Goal: Information Seeking & Learning: Learn about a topic

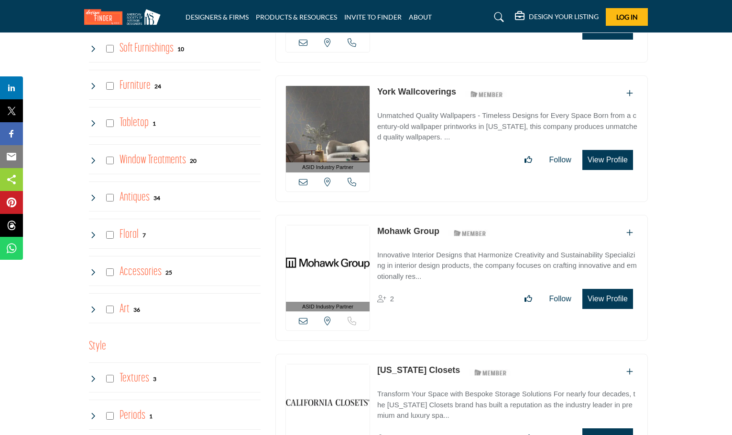
scroll to position [1625, 0]
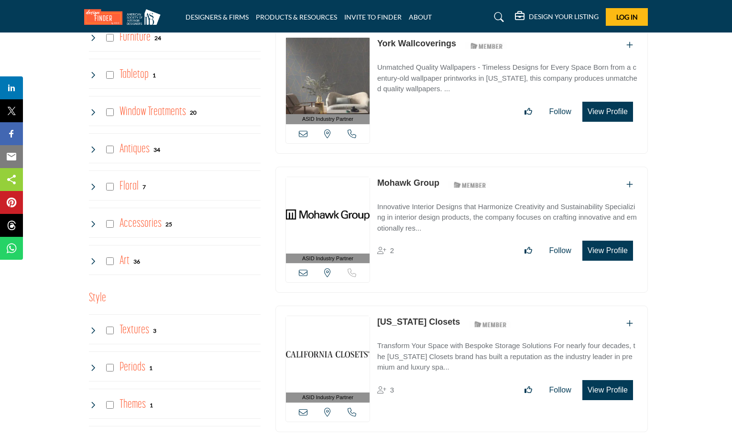
click at [161, 113] on h4 "Window Treatments" at bounding box center [152, 112] width 66 height 17
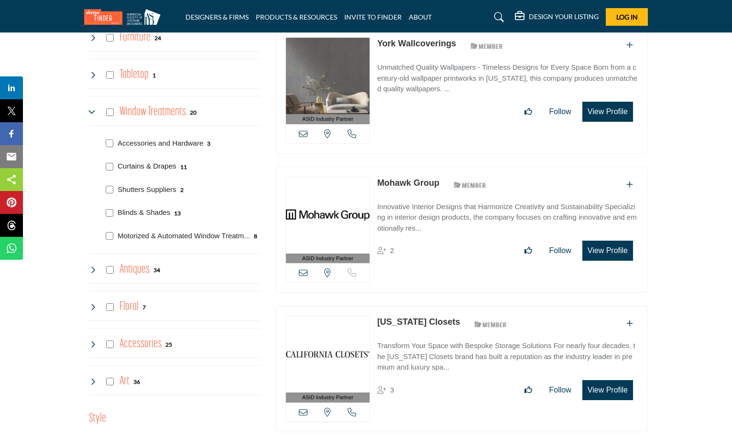
click at [151, 166] on p "Curtains & Drapes" at bounding box center [147, 166] width 59 height 11
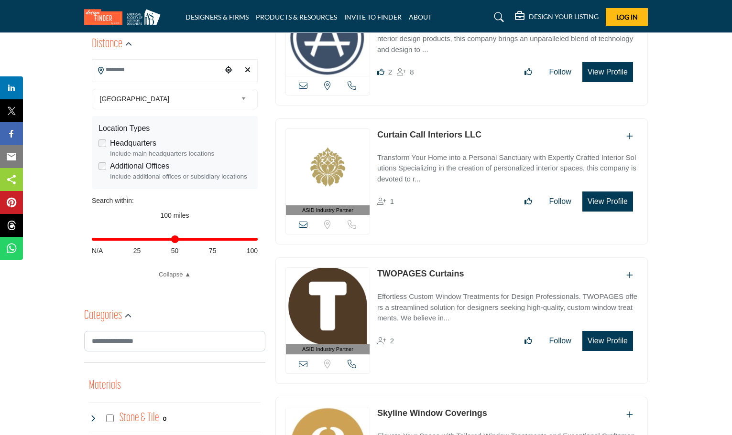
scroll to position [335, 0]
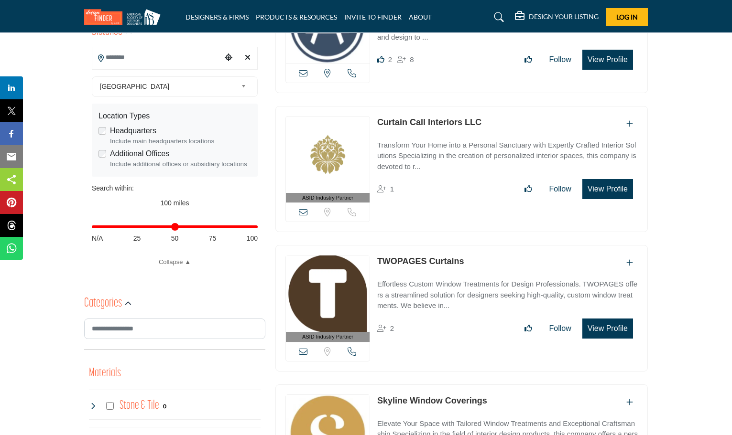
click at [404, 169] on p "Transform Your Home into a Personal Sanctuary with Expertly Crafted Interior So…" at bounding box center [507, 156] width 260 height 32
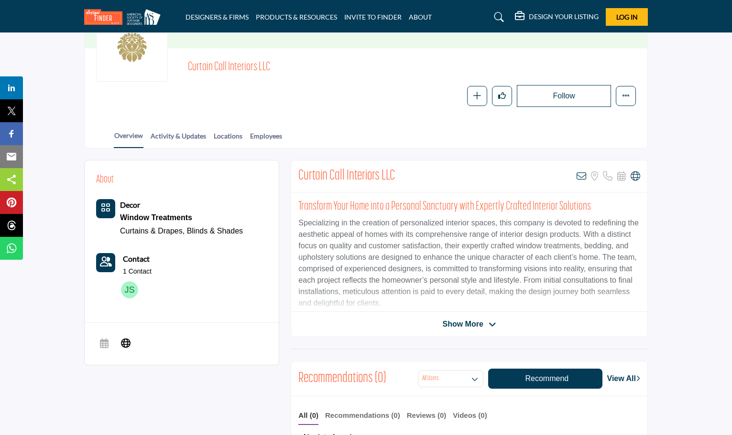
scroll to position [96, 0]
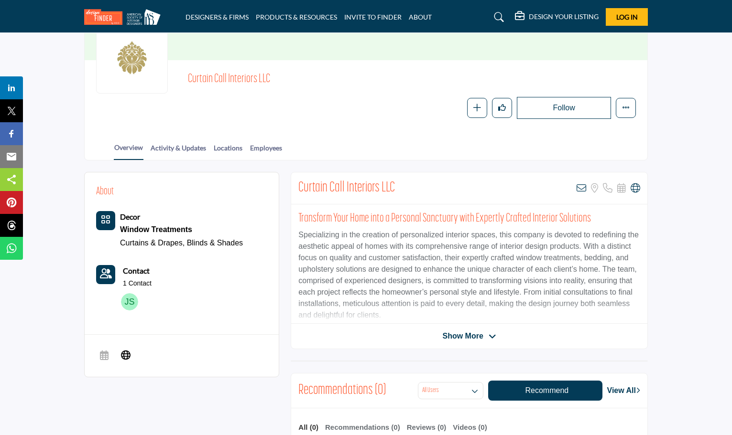
click at [130, 300] on img at bounding box center [129, 301] width 17 height 17
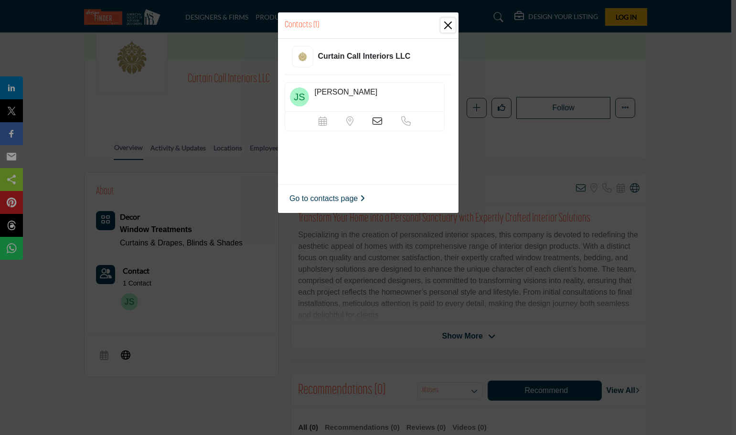
click at [448, 30] on button "Close" at bounding box center [448, 25] width 14 height 14
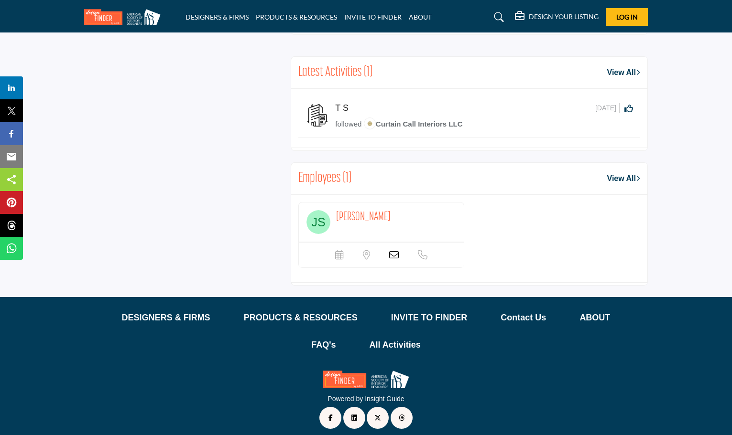
scroll to position [669, 0]
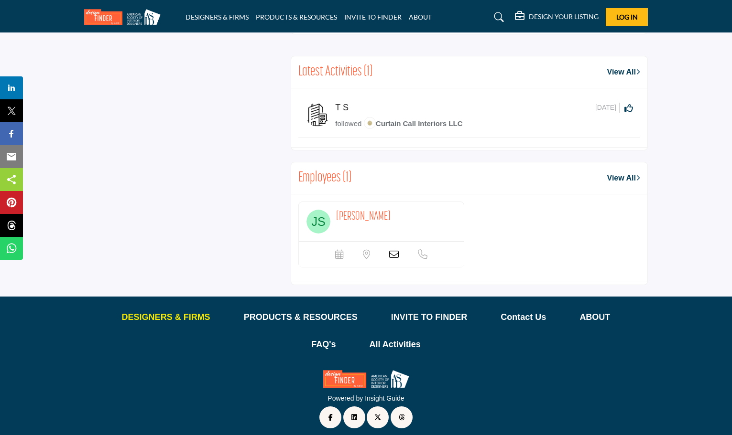
click at [173, 314] on p "DESIGNERS & FIRMS" at bounding box center [166, 317] width 88 height 13
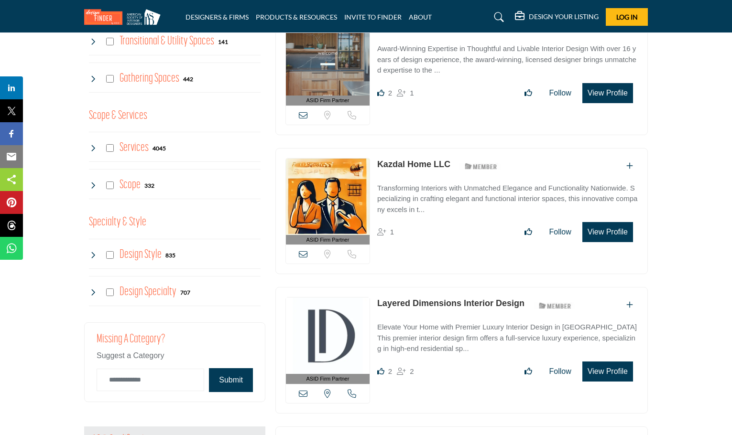
scroll to position [621, 0]
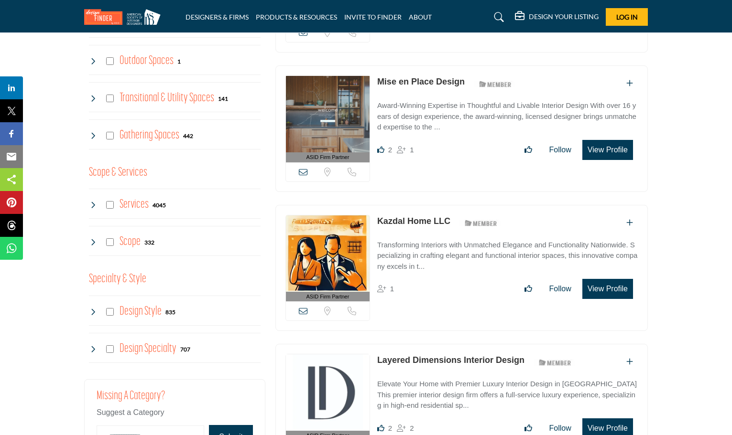
click at [140, 207] on h4 "Services" at bounding box center [133, 204] width 29 height 17
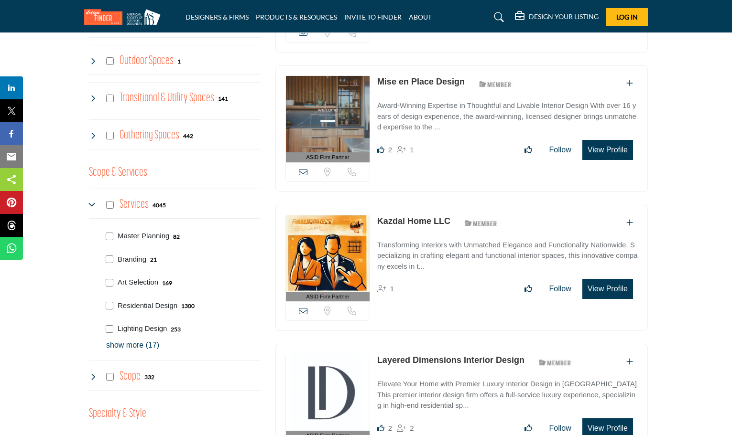
scroll to position [669, 0]
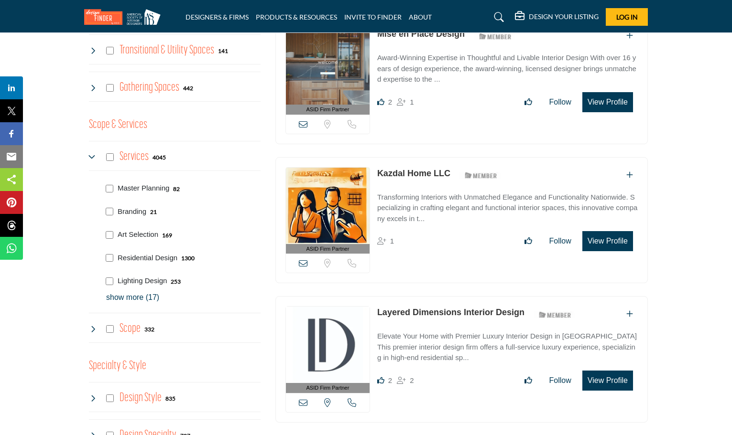
click at [131, 301] on p "show more (17)" at bounding box center [183, 297] width 154 height 11
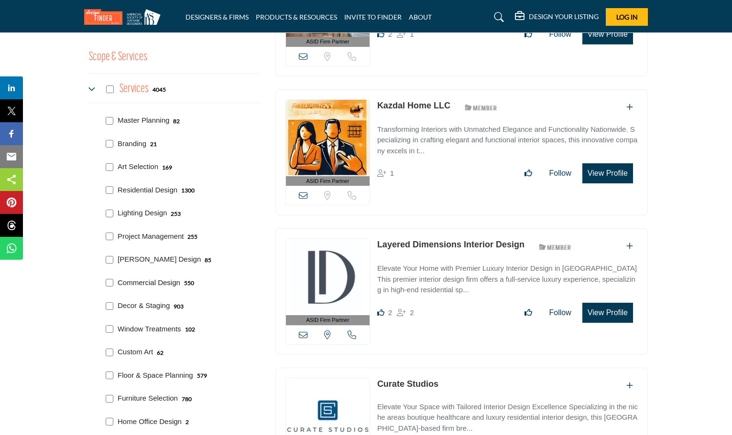
scroll to position [765, 0]
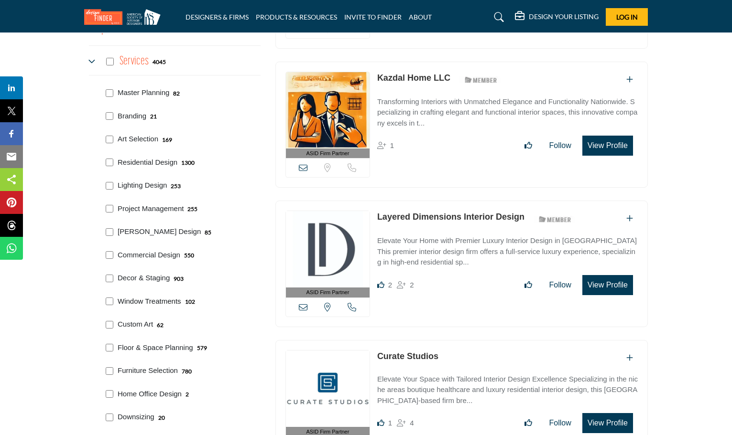
click at [138, 300] on p "Window Treatments" at bounding box center [150, 301] width 64 height 11
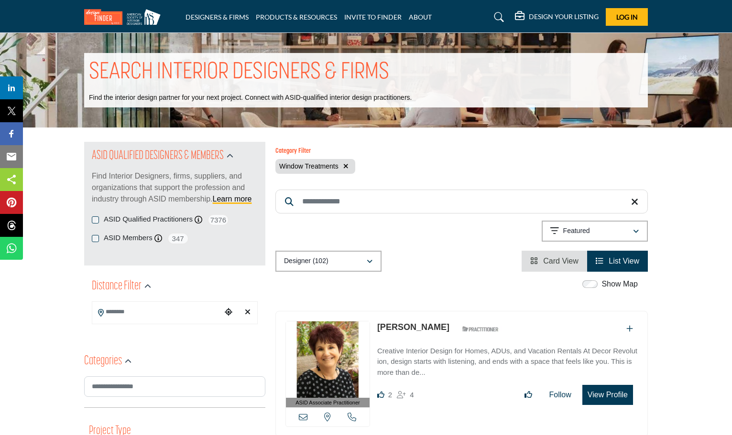
click at [467, 203] on input "Search Keyword" at bounding box center [461, 202] width 372 height 24
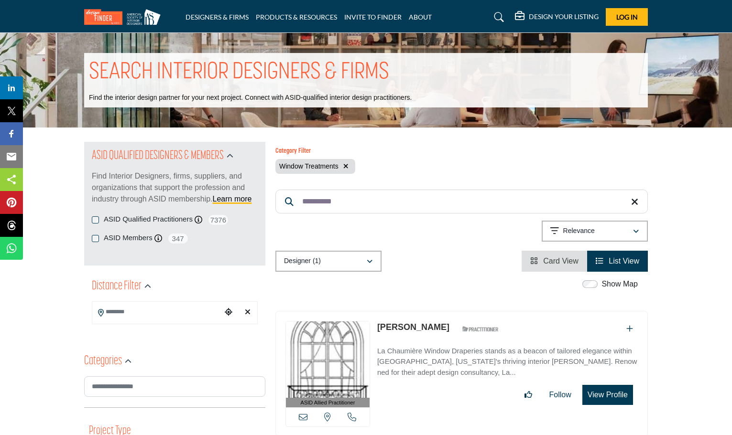
drag, startPoint x: 352, startPoint y: 198, endPoint x: 256, endPoint y: 194, distance: 96.2
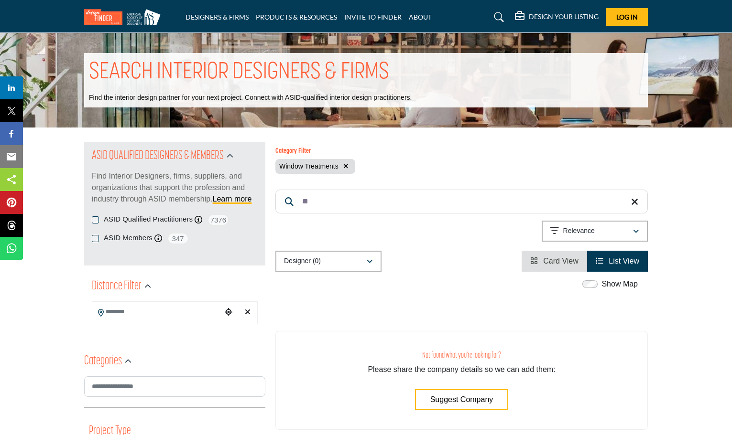
type input "*"
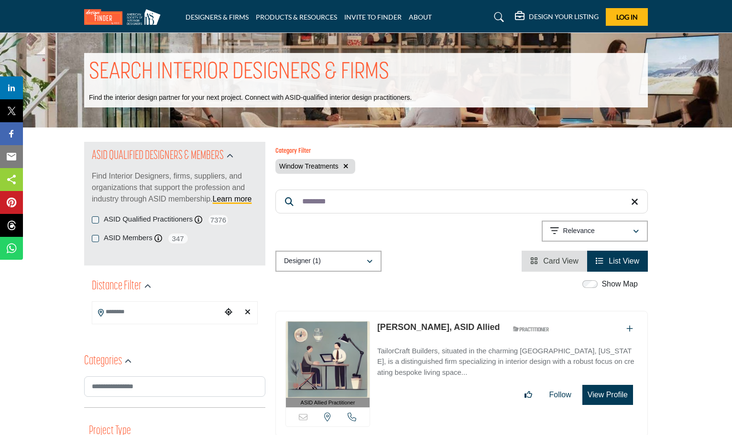
type input "********"
click at [347, 168] on icon "button" at bounding box center [345, 166] width 5 height 7
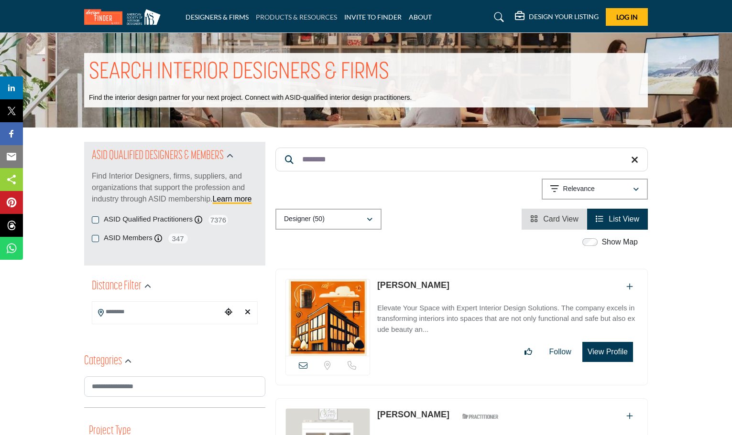
click at [304, 16] on link "PRODUCTS & RESOURCES" at bounding box center [296, 17] width 81 height 8
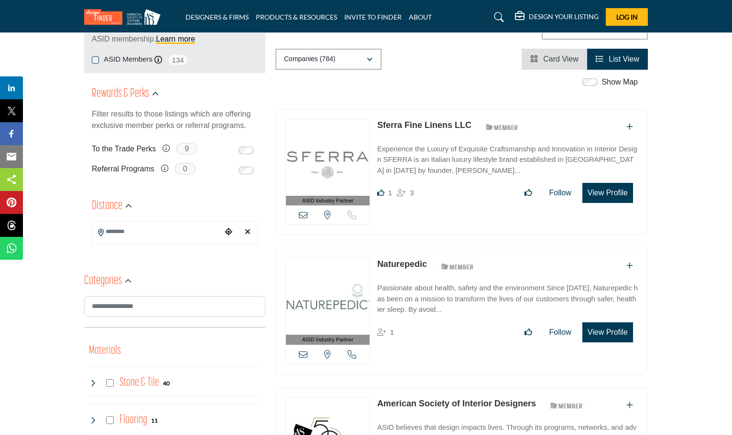
scroll to position [191, 0]
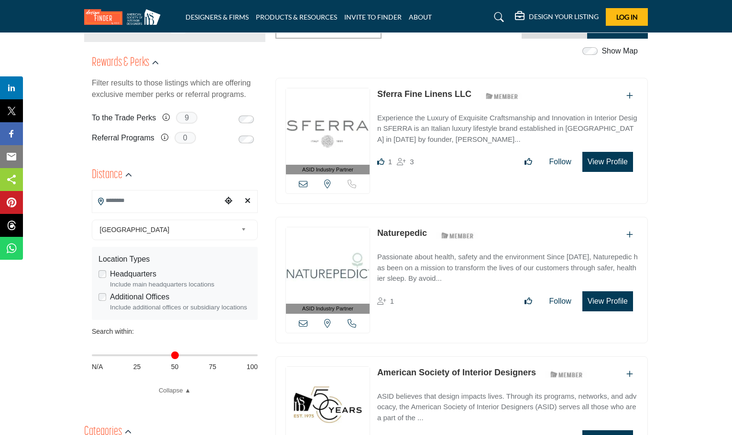
click at [219, 199] on input "Search Location" at bounding box center [156, 200] width 129 height 19
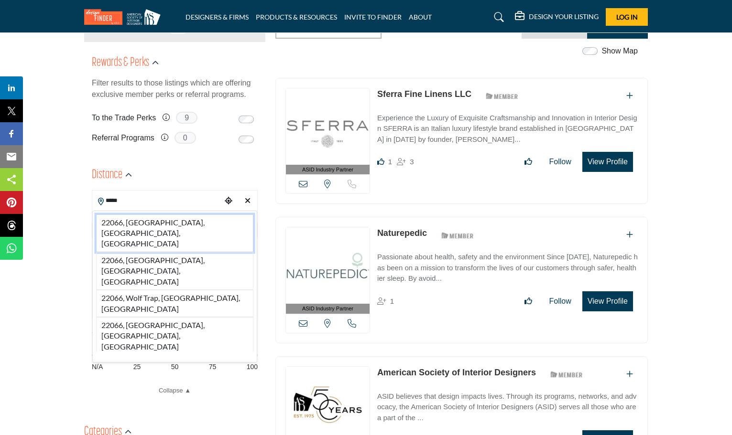
click at [158, 224] on li "22066, [GEOGRAPHIC_DATA], [GEOGRAPHIC_DATA], [GEOGRAPHIC_DATA]" at bounding box center [174, 234] width 157 height 38
type input "**********"
type input "***"
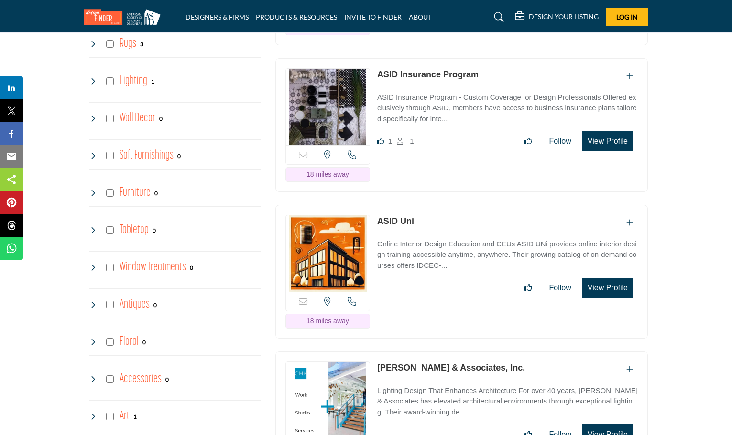
scroll to position [1482, 0]
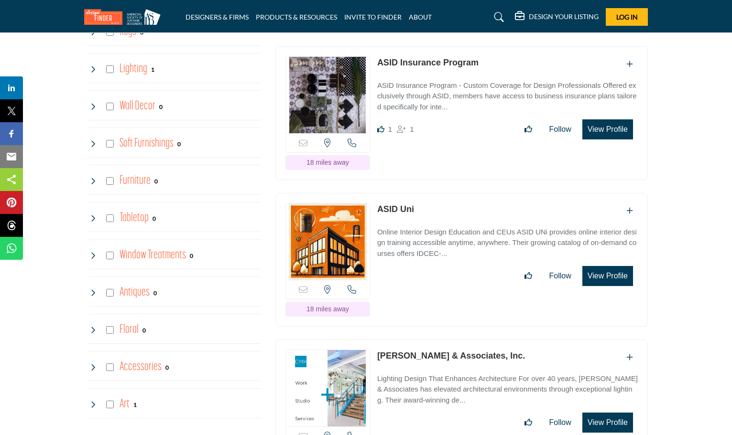
click at [175, 256] on h4 "Window Treatments" at bounding box center [152, 255] width 66 height 17
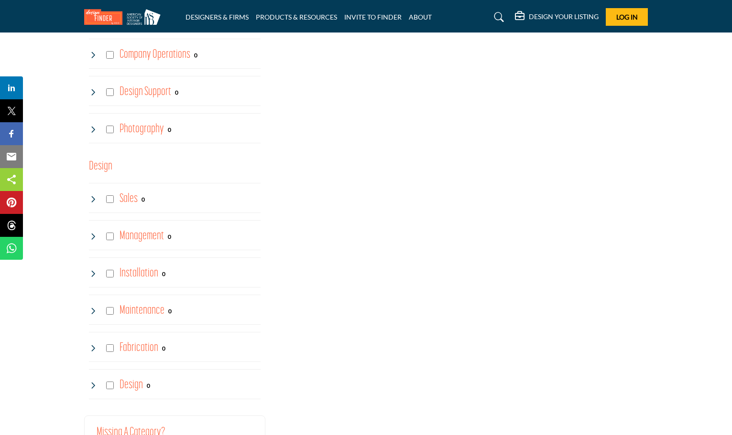
scroll to position [2533, 0]
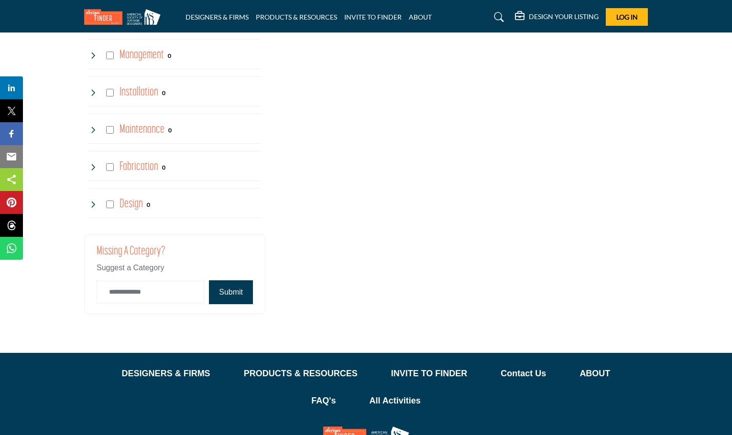
click at [149, 170] on h4 "Fabrication" at bounding box center [138, 167] width 39 height 17
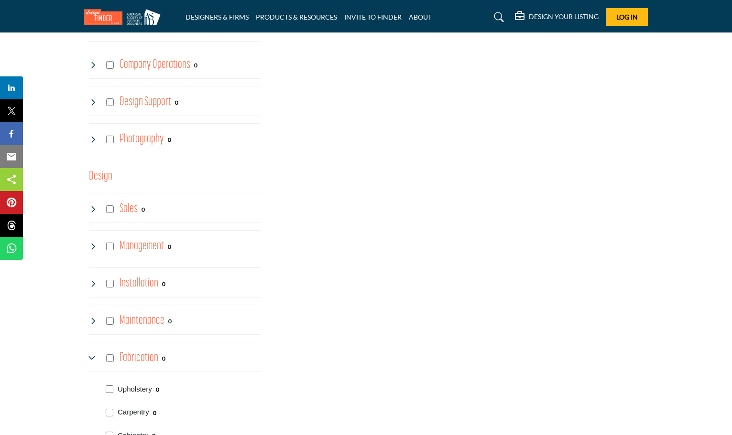
scroll to position [2581, 0]
